Goal: Task Accomplishment & Management: Complete application form

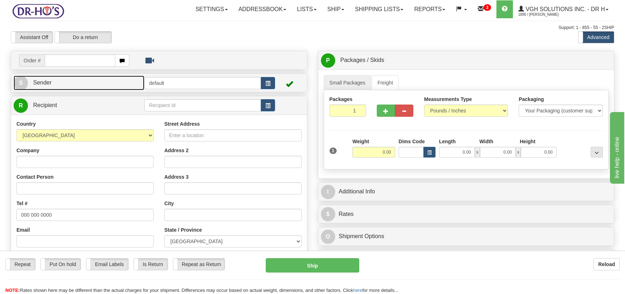
drag, startPoint x: 57, startPoint y: 81, endPoint x: 62, endPoint y: 80, distance: 5.1
click at [57, 81] on link "S Sender" at bounding box center [79, 83] width 131 height 15
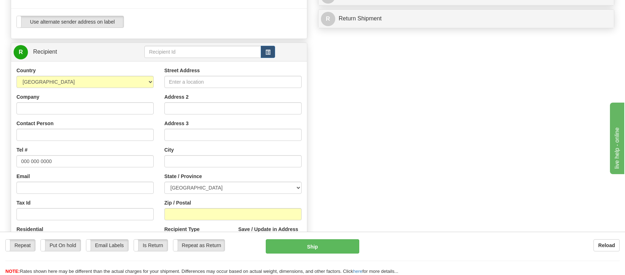
scroll to position [286, 0]
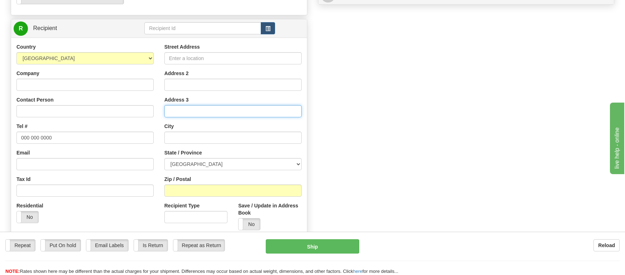
click at [186, 109] on input "Address 3" at bounding box center [232, 111] width 137 height 12
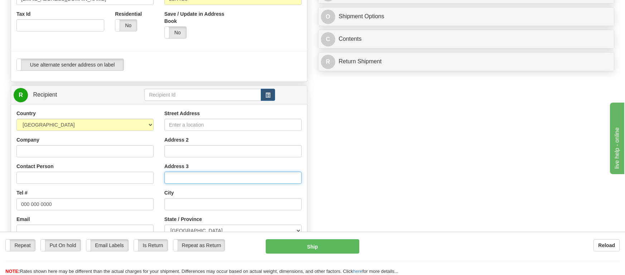
scroll to position [251, 0]
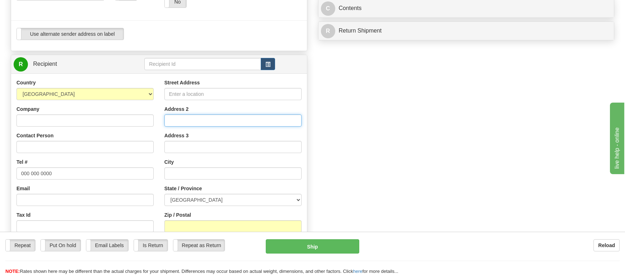
click at [178, 121] on input "Address 2" at bounding box center [232, 121] width 137 height 12
click at [208, 122] on input "Address 2" at bounding box center [232, 121] width 137 height 12
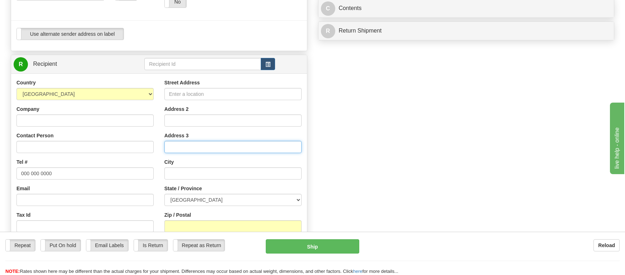
click at [199, 147] on input "Address 3" at bounding box center [232, 147] width 137 height 12
click at [177, 146] on input "Address 3" at bounding box center [232, 147] width 137 height 12
type input "A"
click at [435, 126] on div "Create a label for the return Create Pickup Without Label Order #" at bounding box center [312, 63] width 614 height 526
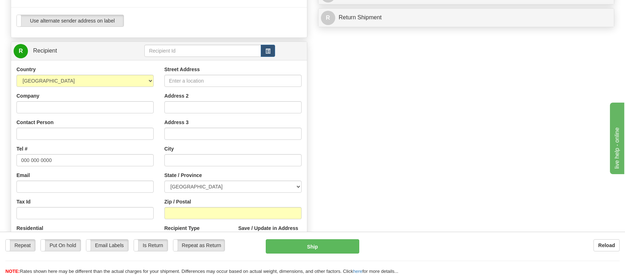
scroll to position [286, 0]
